Goal: Task Accomplishment & Management: Manage account settings

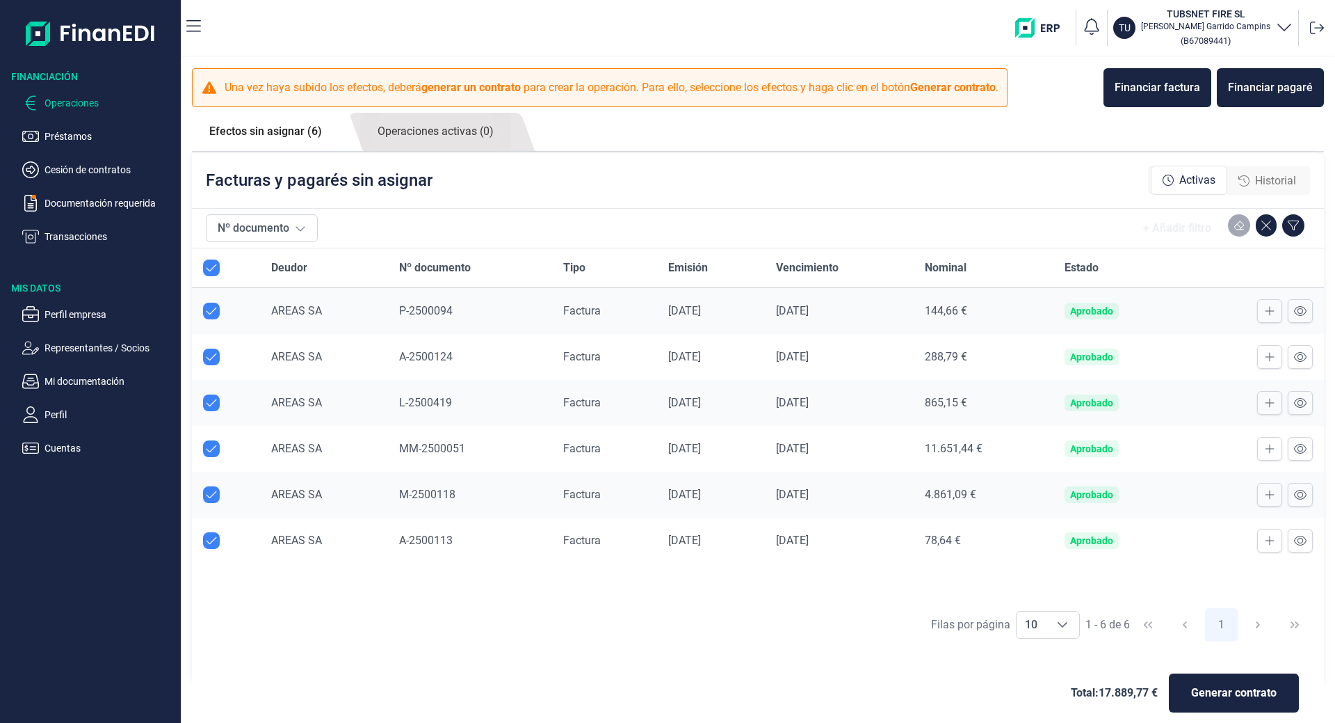
click at [81, 234] on p "Transacciones" at bounding box center [110, 236] width 131 height 17
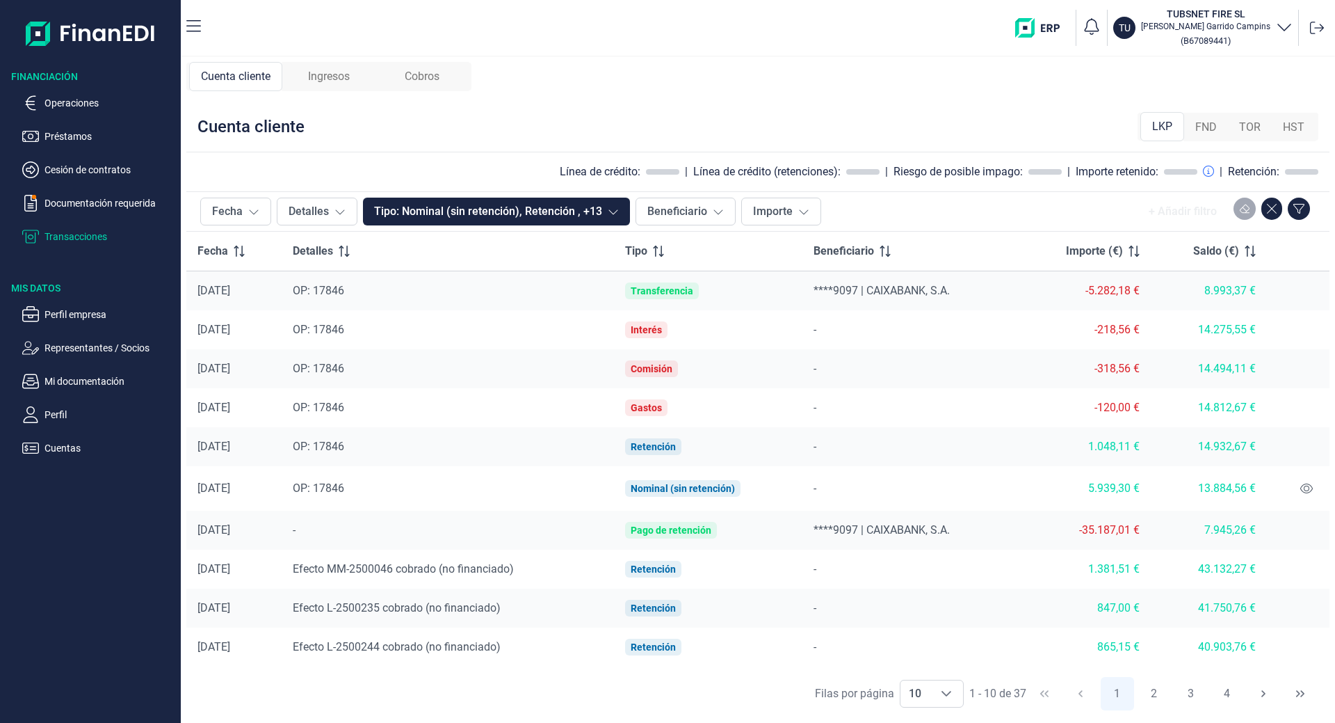
click at [420, 71] on span "Cobros" at bounding box center [422, 76] width 35 height 17
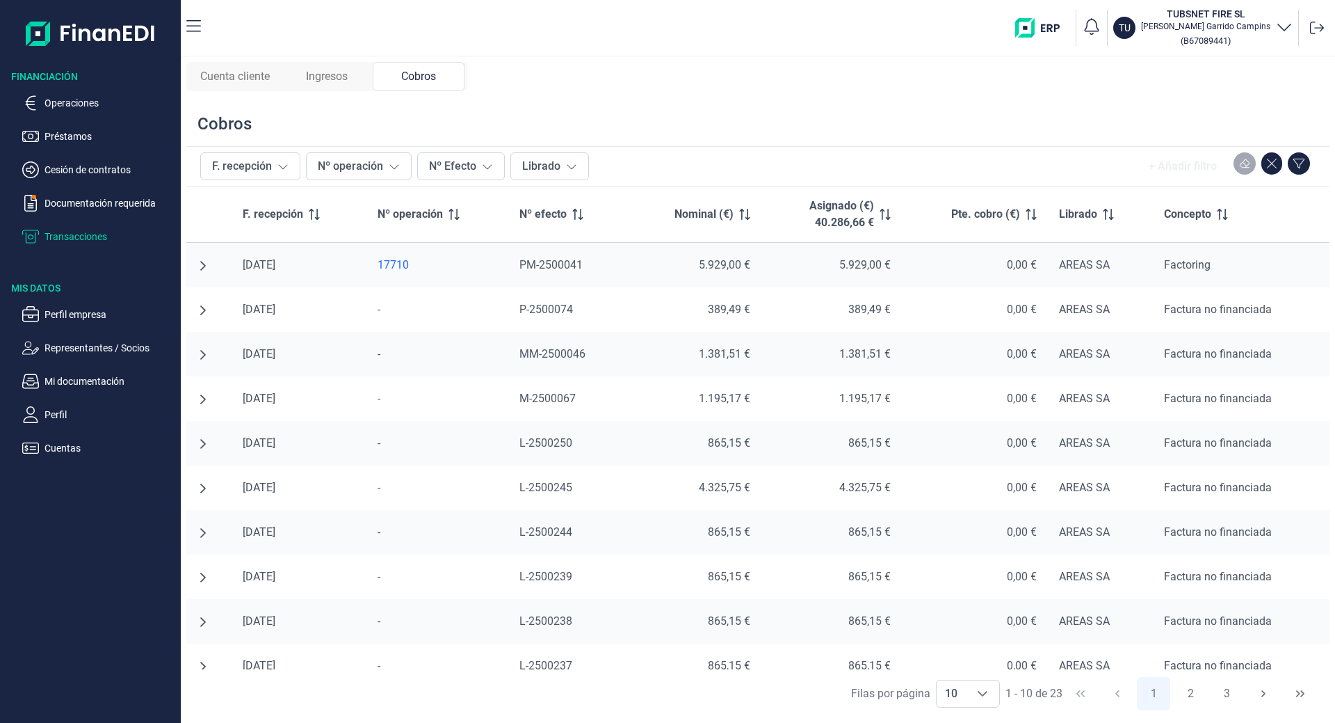
click at [348, 71] on span "Ingresos" at bounding box center [327, 76] width 42 height 17
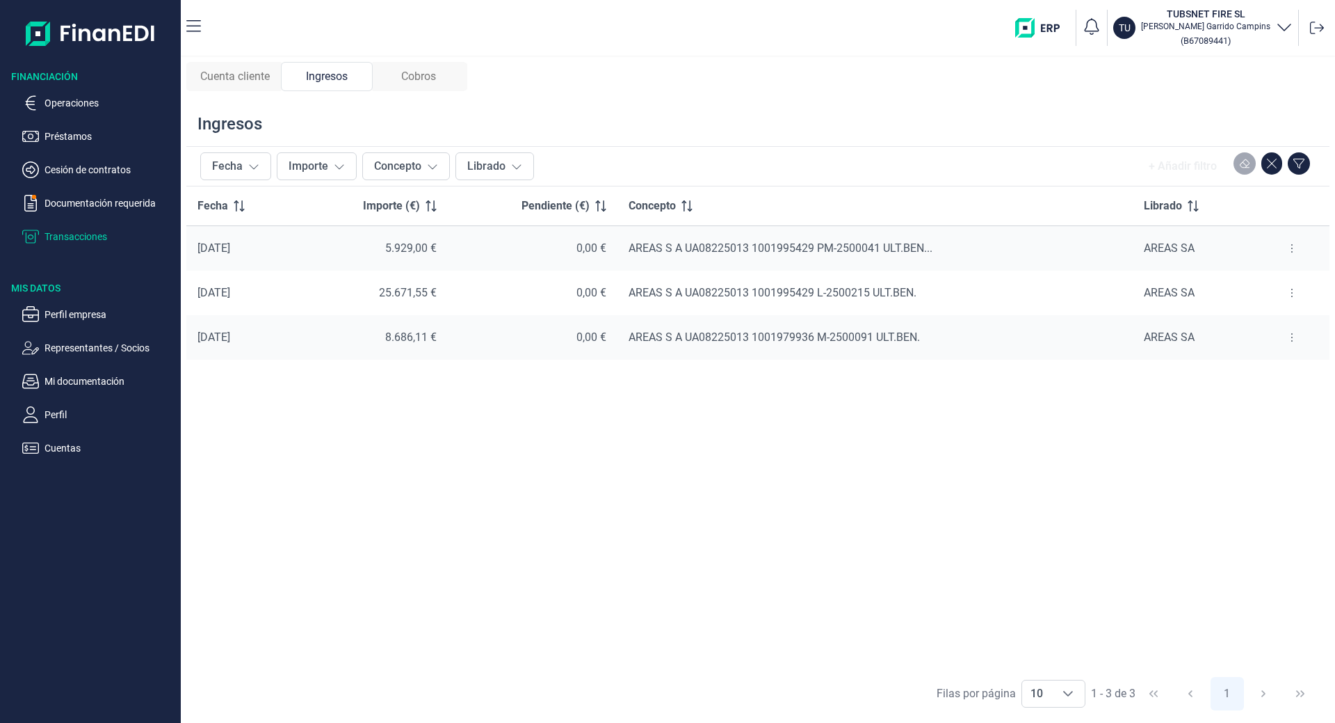
click at [259, 83] on span "Cuenta cliente" at bounding box center [235, 76] width 70 height 17
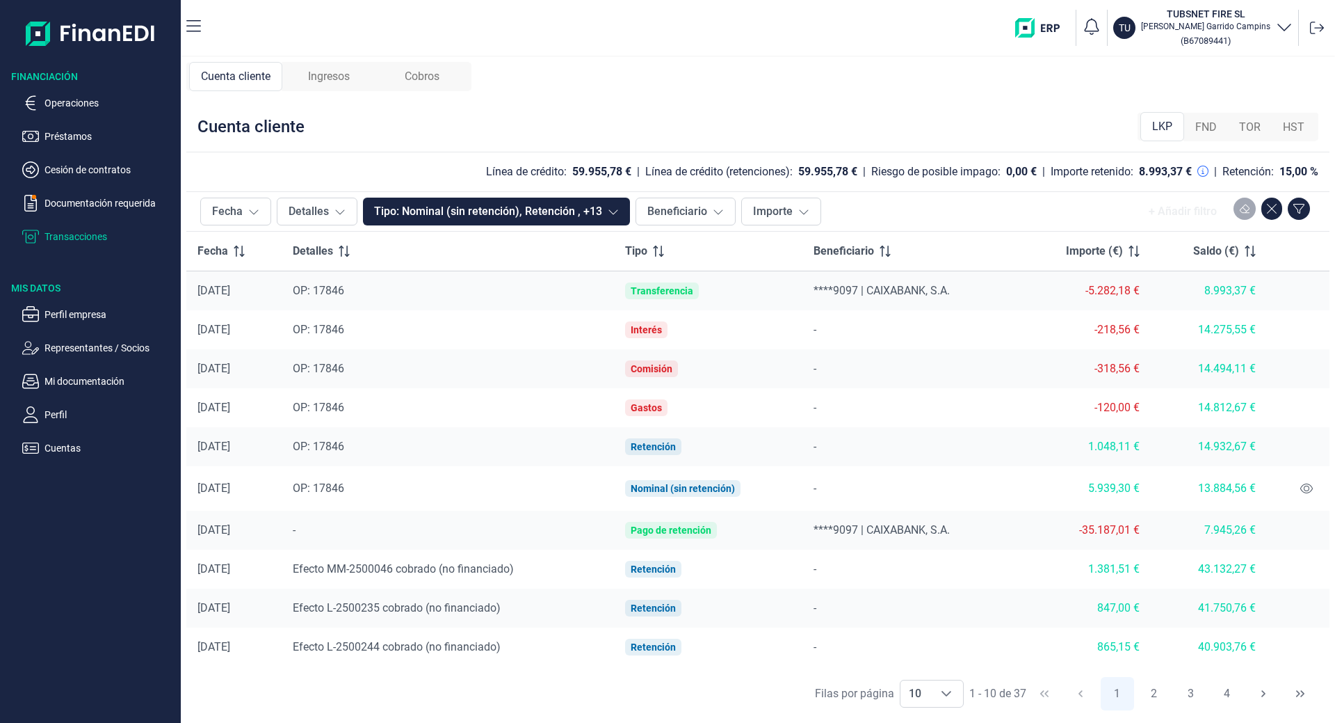
click at [355, 70] on div "Ingresos" at bounding box center [328, 76] width 93 height 29
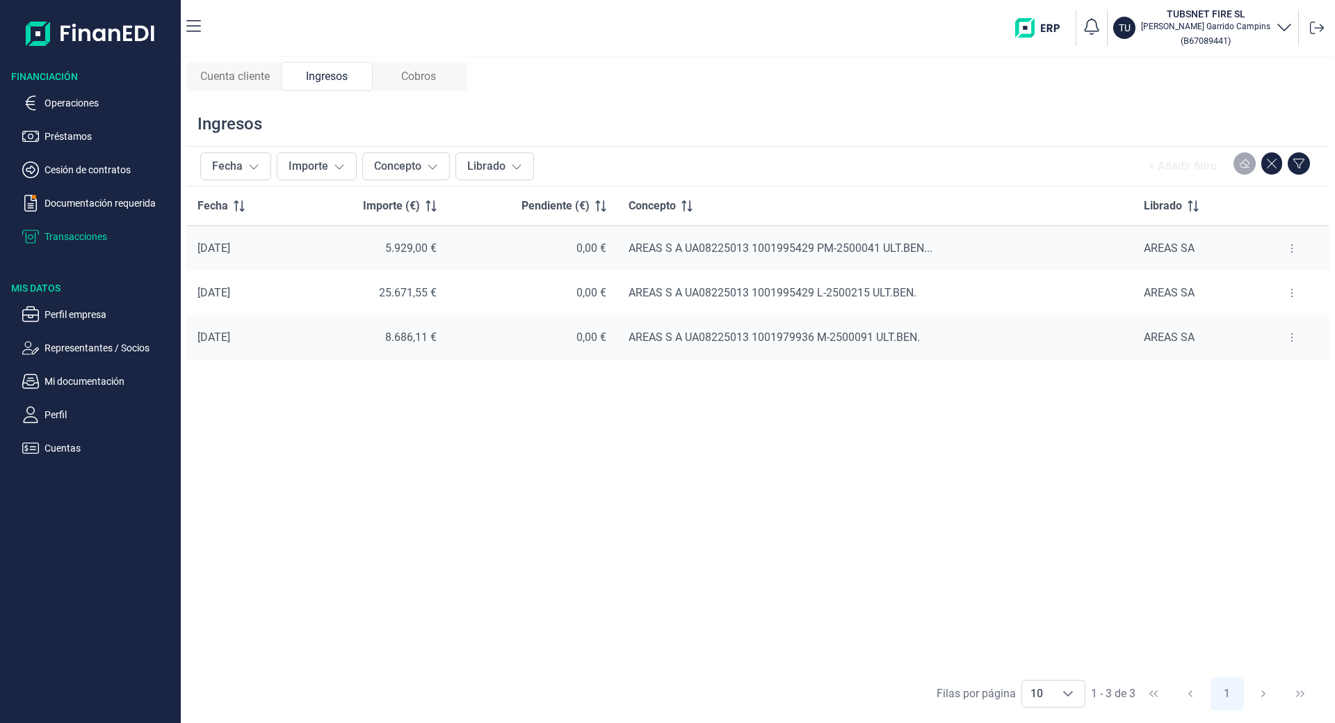
click at [425, 75] on span "Cobros" at bounding box center [418, 76] width 35 height 17
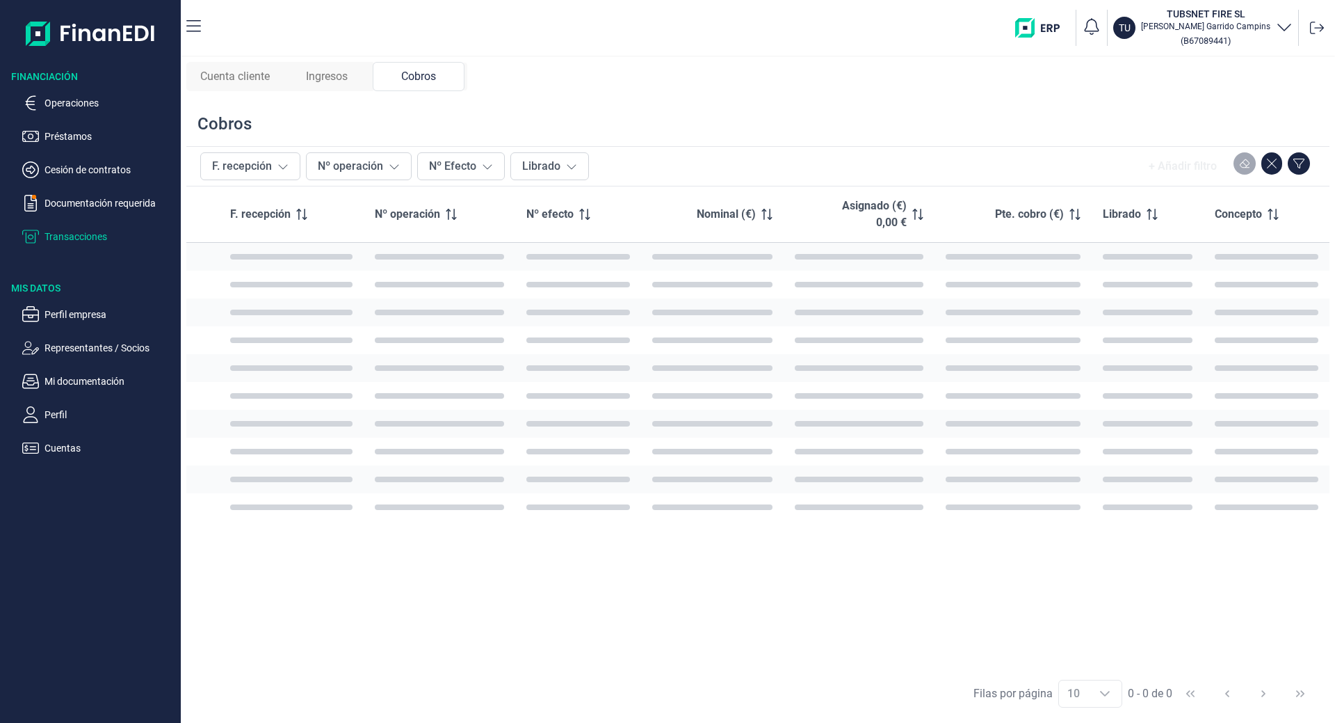
click at [241, 78] on span "Cuenta cliente" at bounding box center [235, 76] width 70 height 17
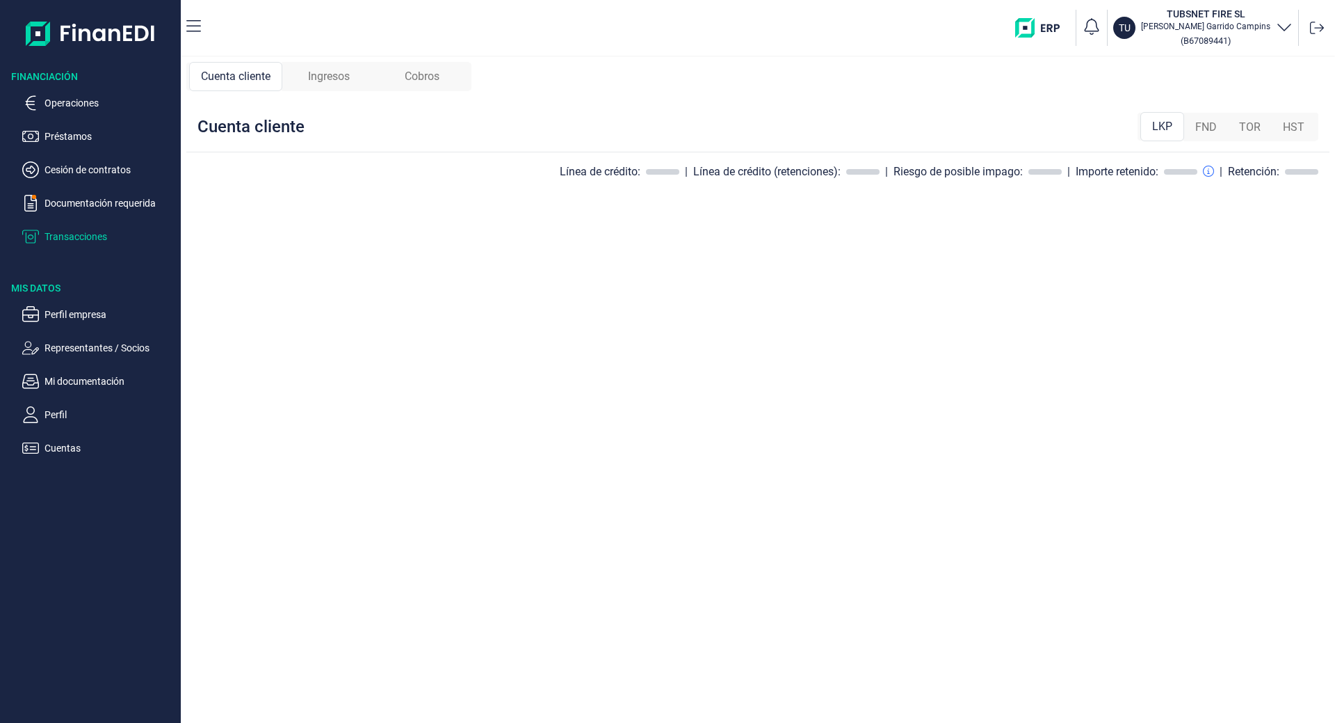
click at [335, 82] on span "Ingresos" at bounding box center [329, 76] width 42 height 17
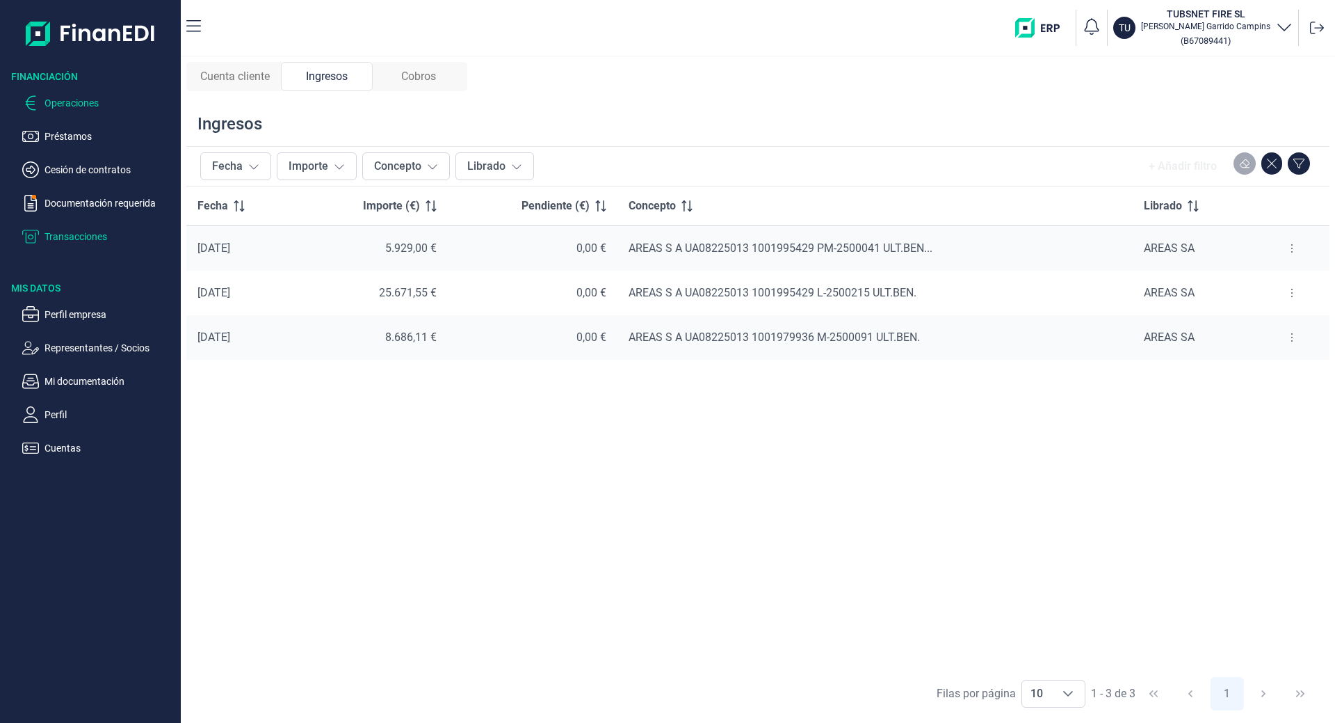
click at [76, 104] on p "Operaciones" at bounding box center [110, 103] width 131 height 17
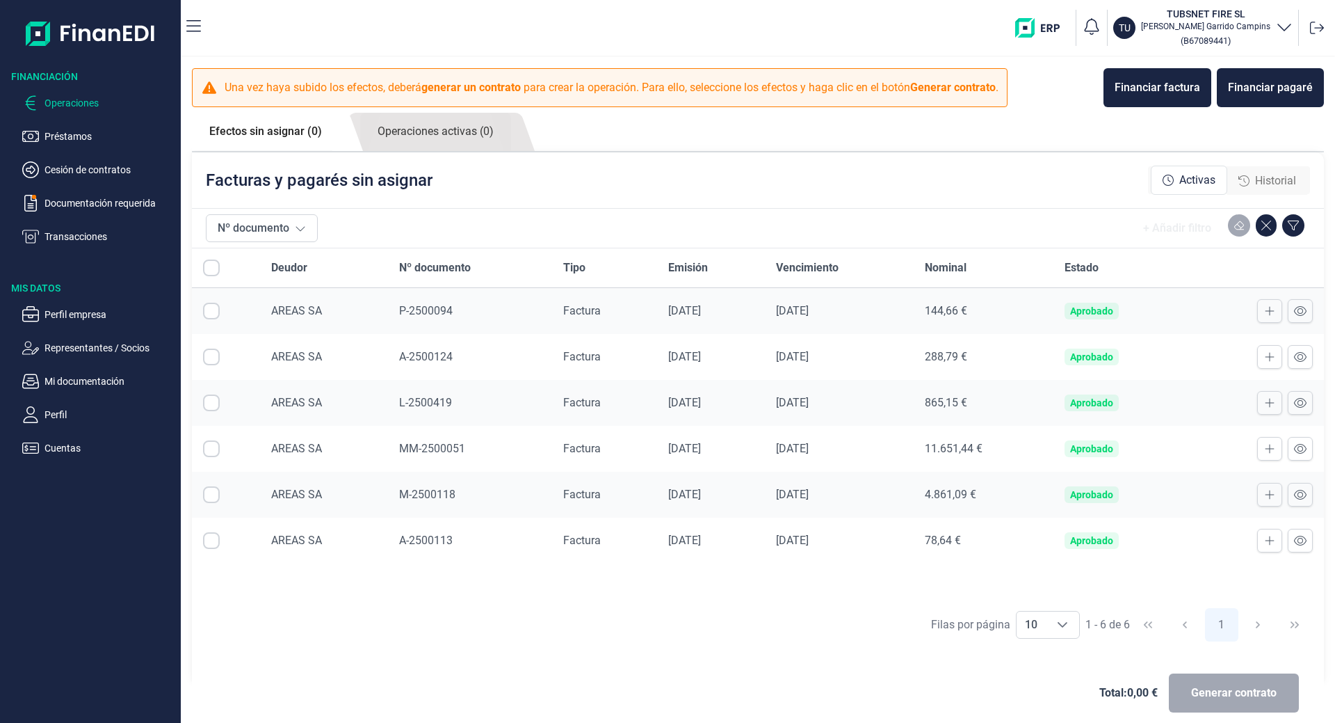
checkbox input "true"
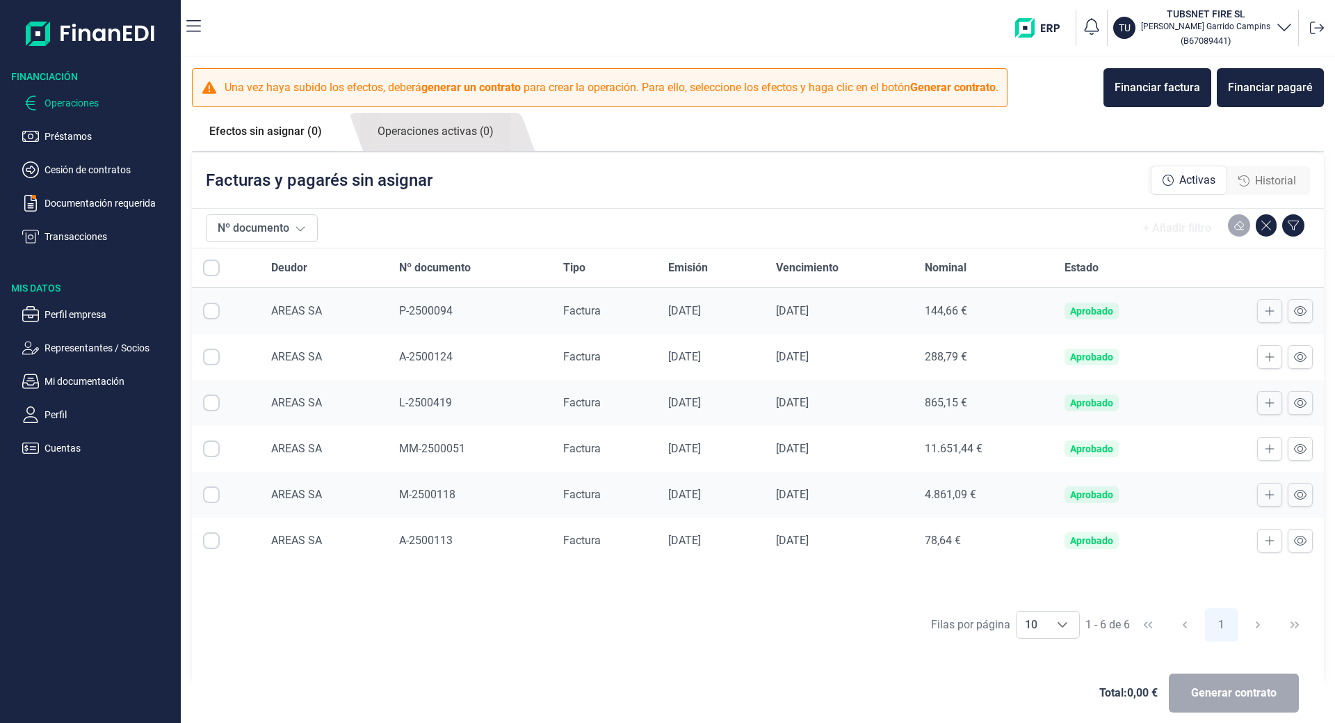
checkbox input "true"
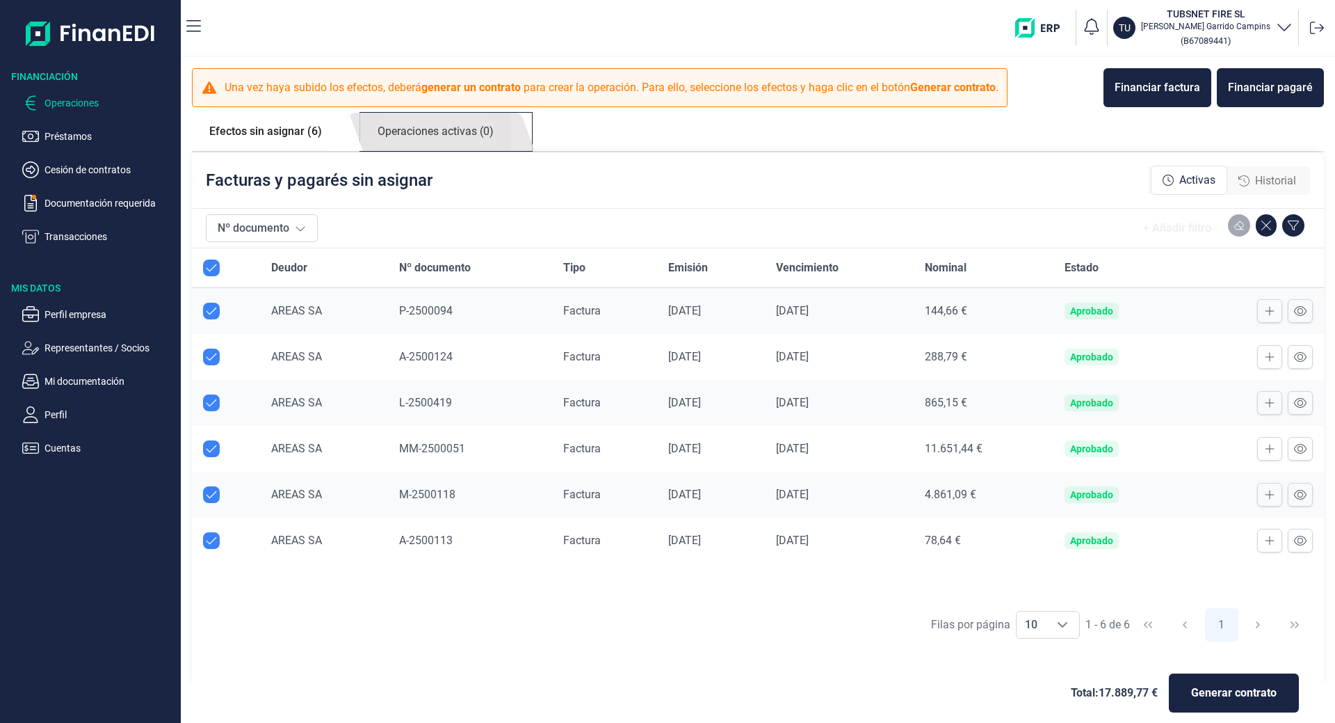
click at [422, 119] on link "Operaciones activas (0)" at bounding box center [435, 132] width 151 height 38
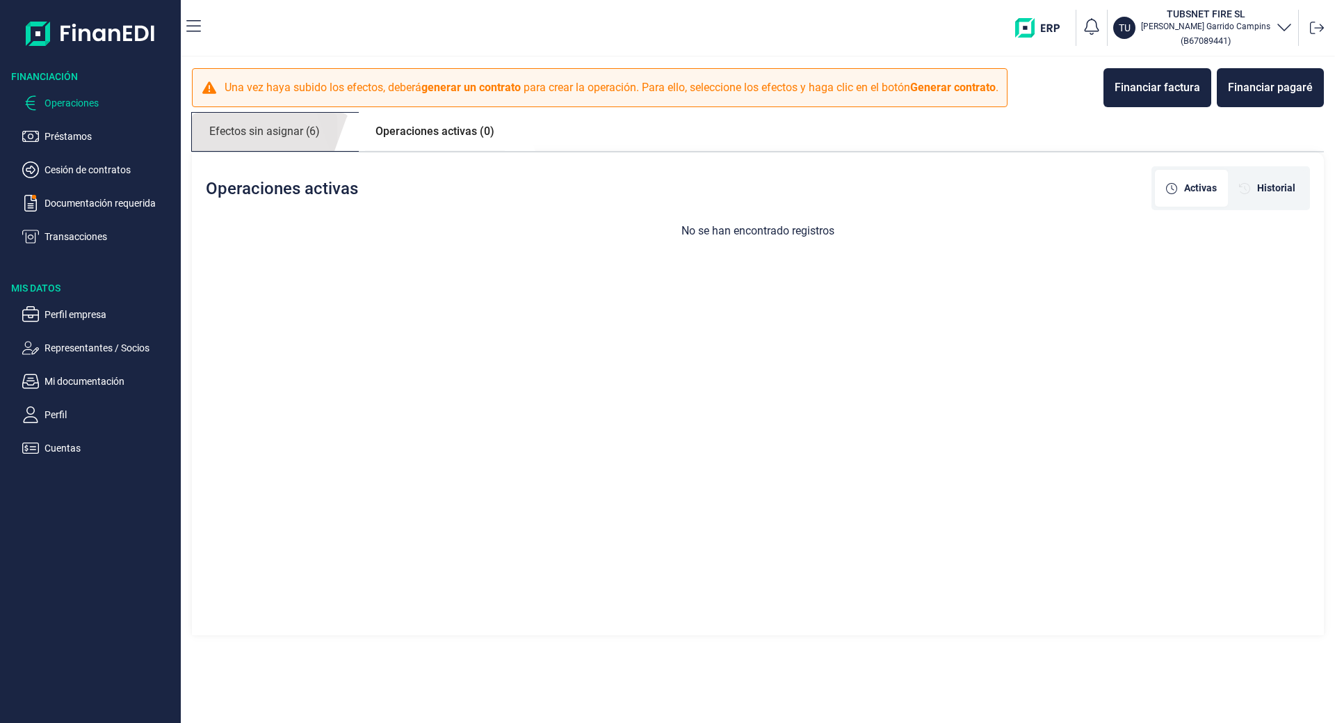
click at [264, 124] on link "Efectos sin asignar (6)" at bounding box center [264, 132] width 145 height 38
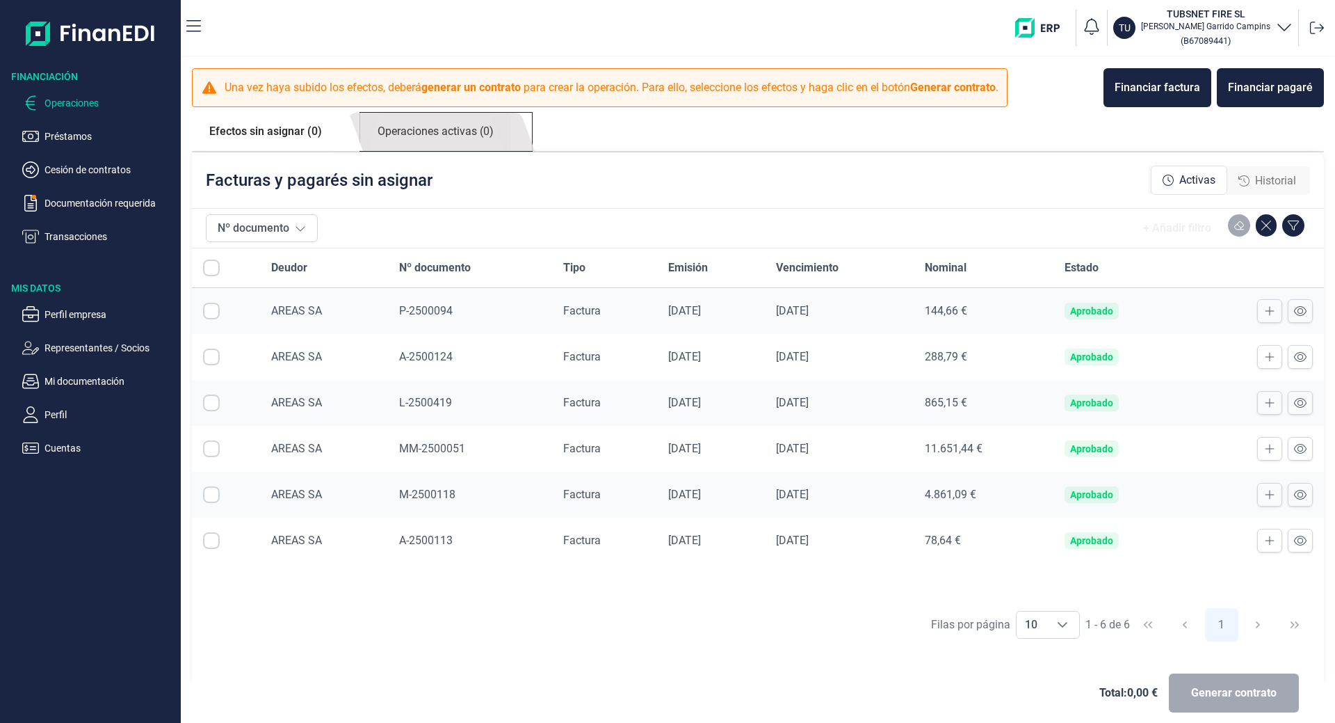
click at [437, 120] on link "Operaciones activas (0)" at bounding box center [435, 132] width 151 height 38
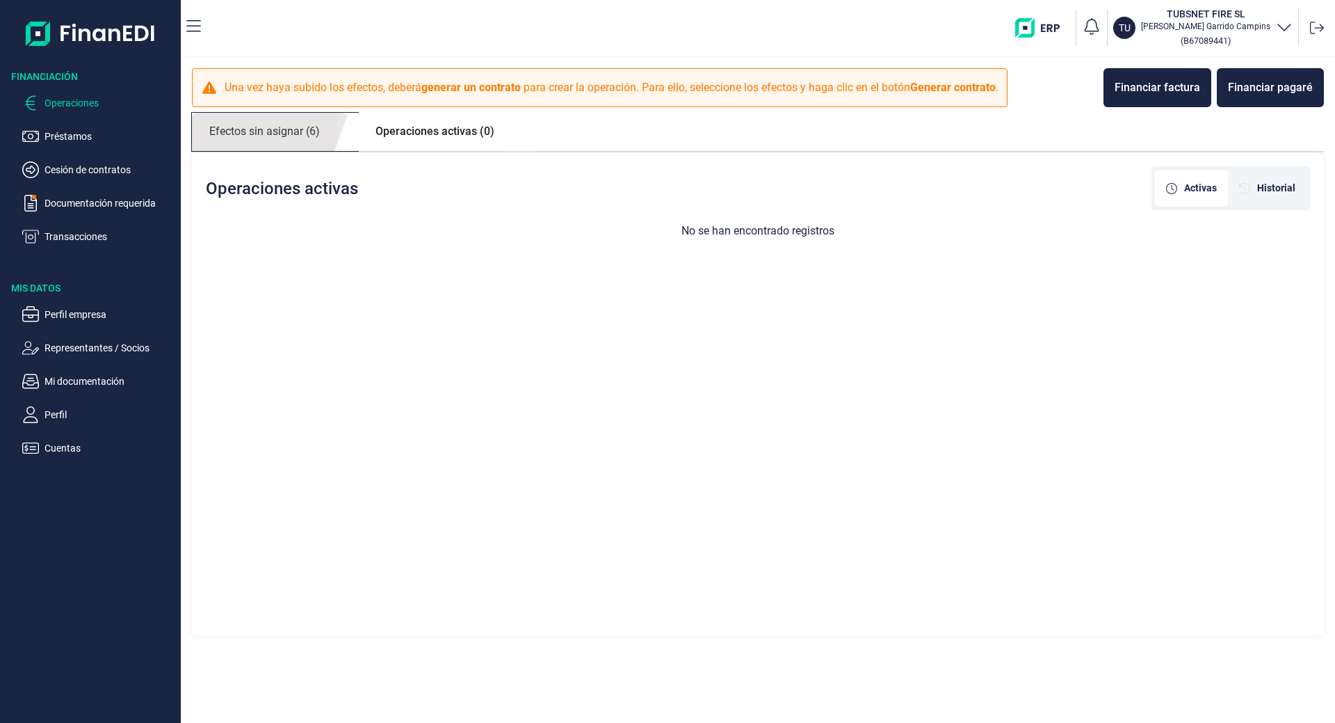
click at [287, 132] on link "Efectos sin asignar (6)" at bounding box center [264, 132] width 145 height 38
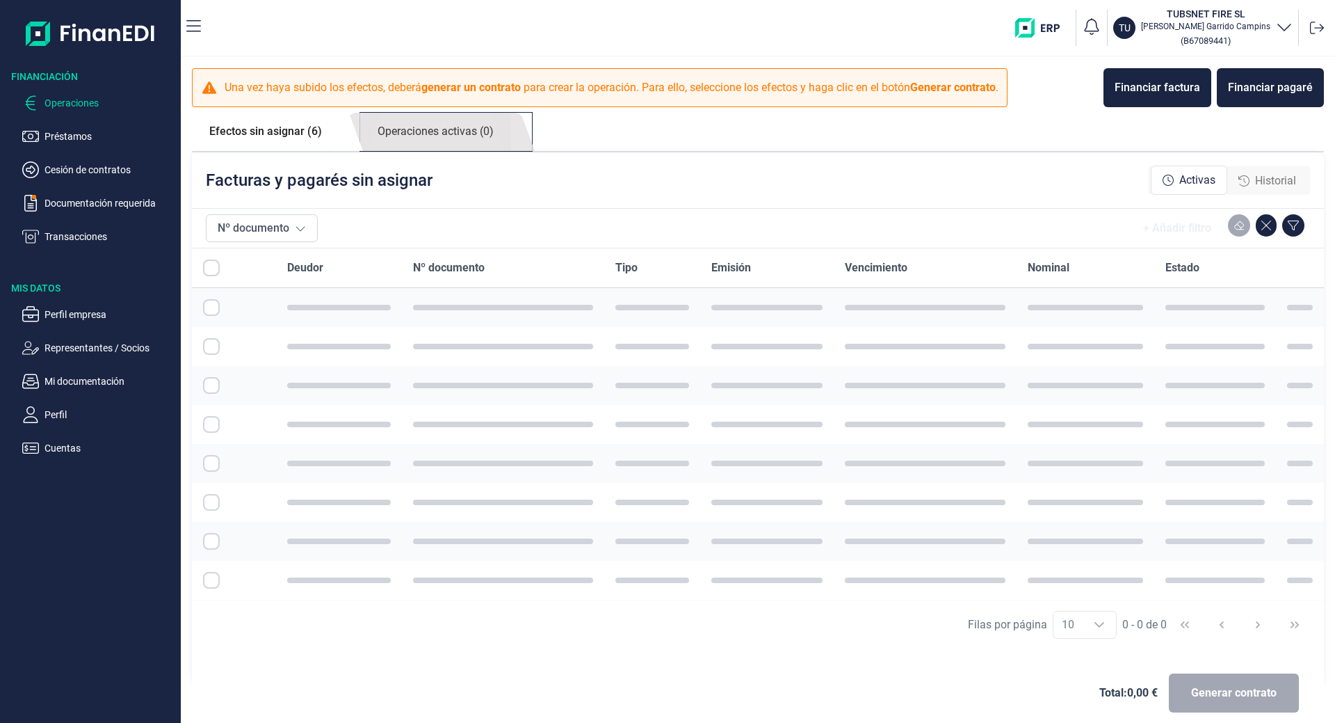
click at [454, 132] on link "Operaciones activas (0)" at bounding box center [435, 132] width 151 height 38
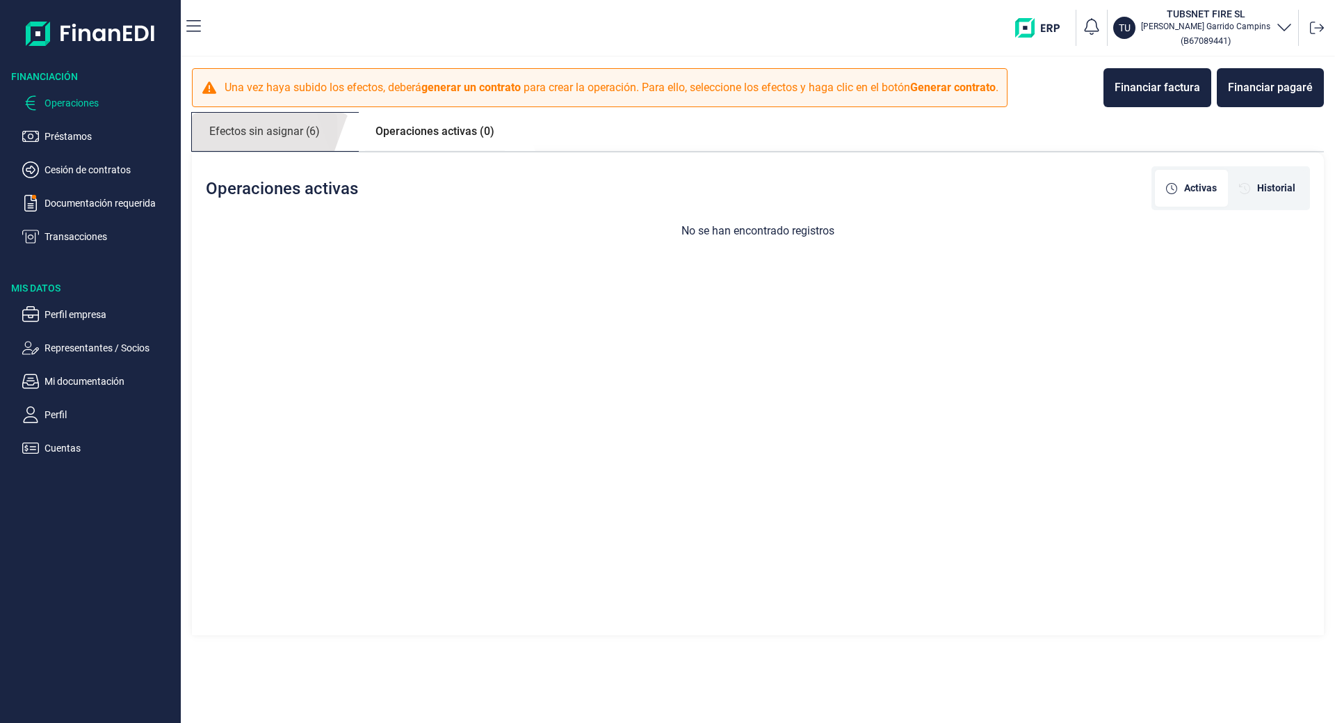
drag, startPoint x: 253, startPoint y: 141, endPoint x: 285, endPoint y: 147, distance: 32.6
click at [253, 141] on link "Efectos sin asignar (6)" at bounding box center [264, 132] width 145 height 38
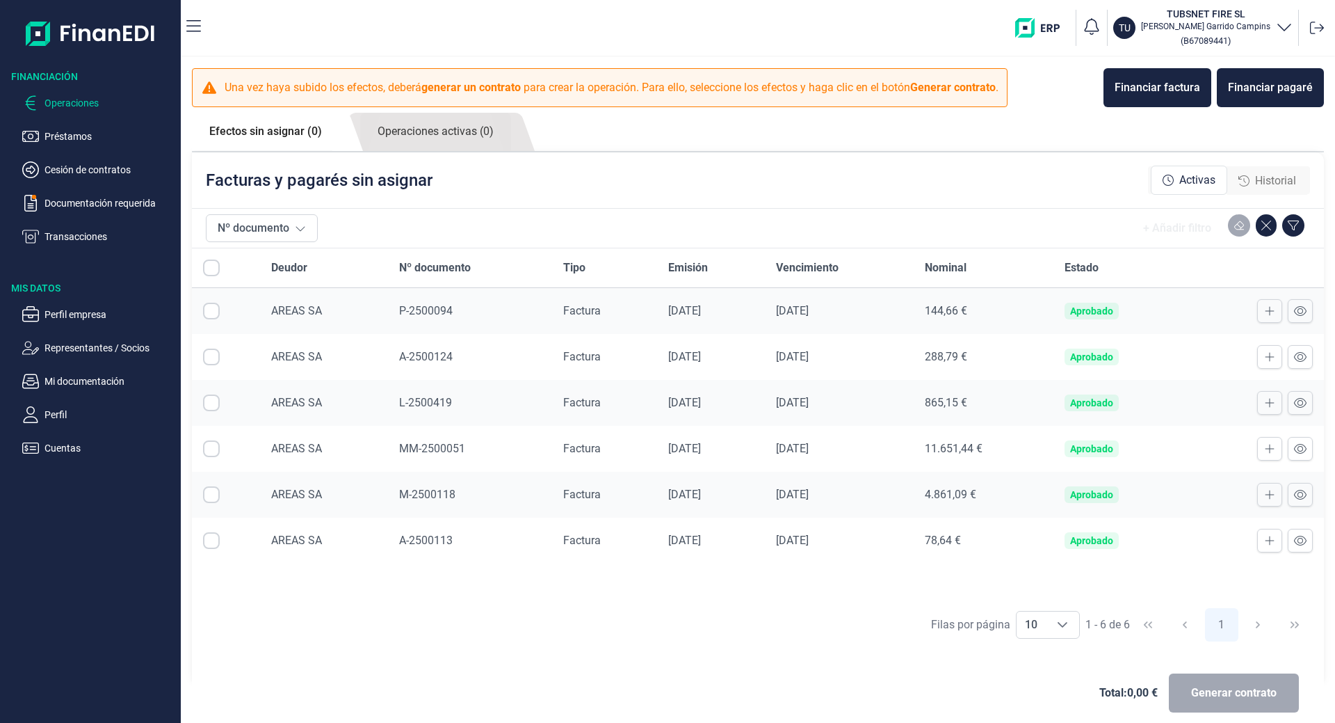
checkbox input "true"
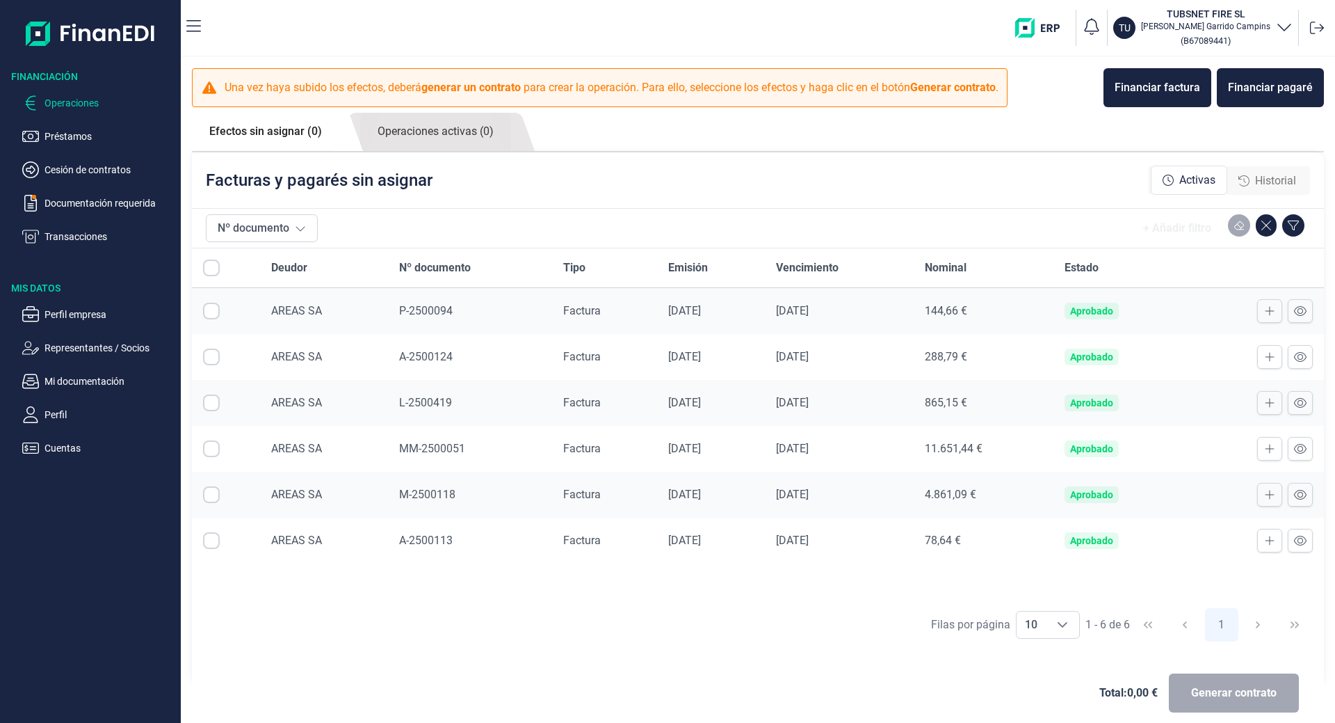
checkbox input "true"
